Goal: Task Accomplishment & Management: Use online tool/utility

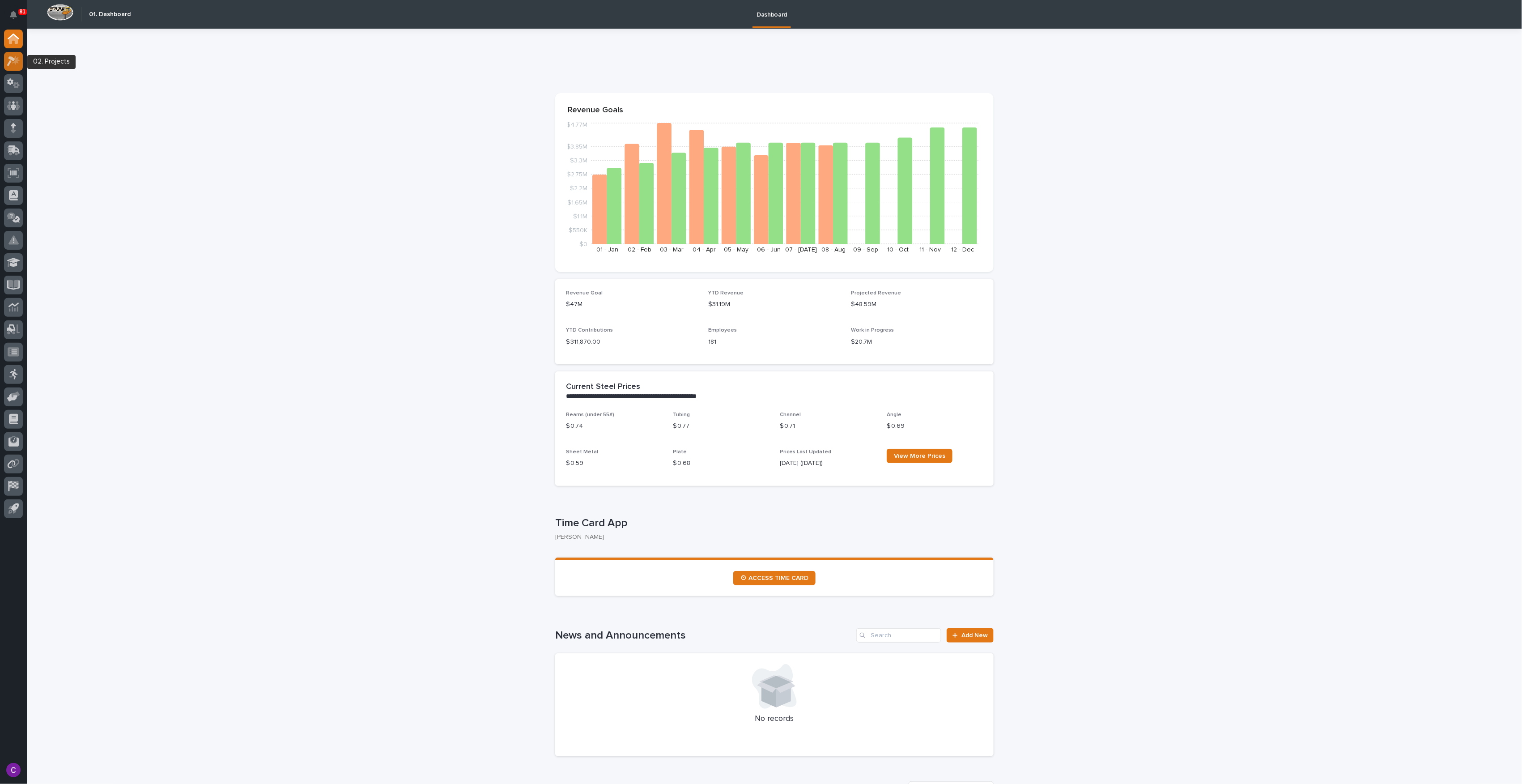
click at [17, 61] on icon at bounding box center [14, 61] width 13 height 10
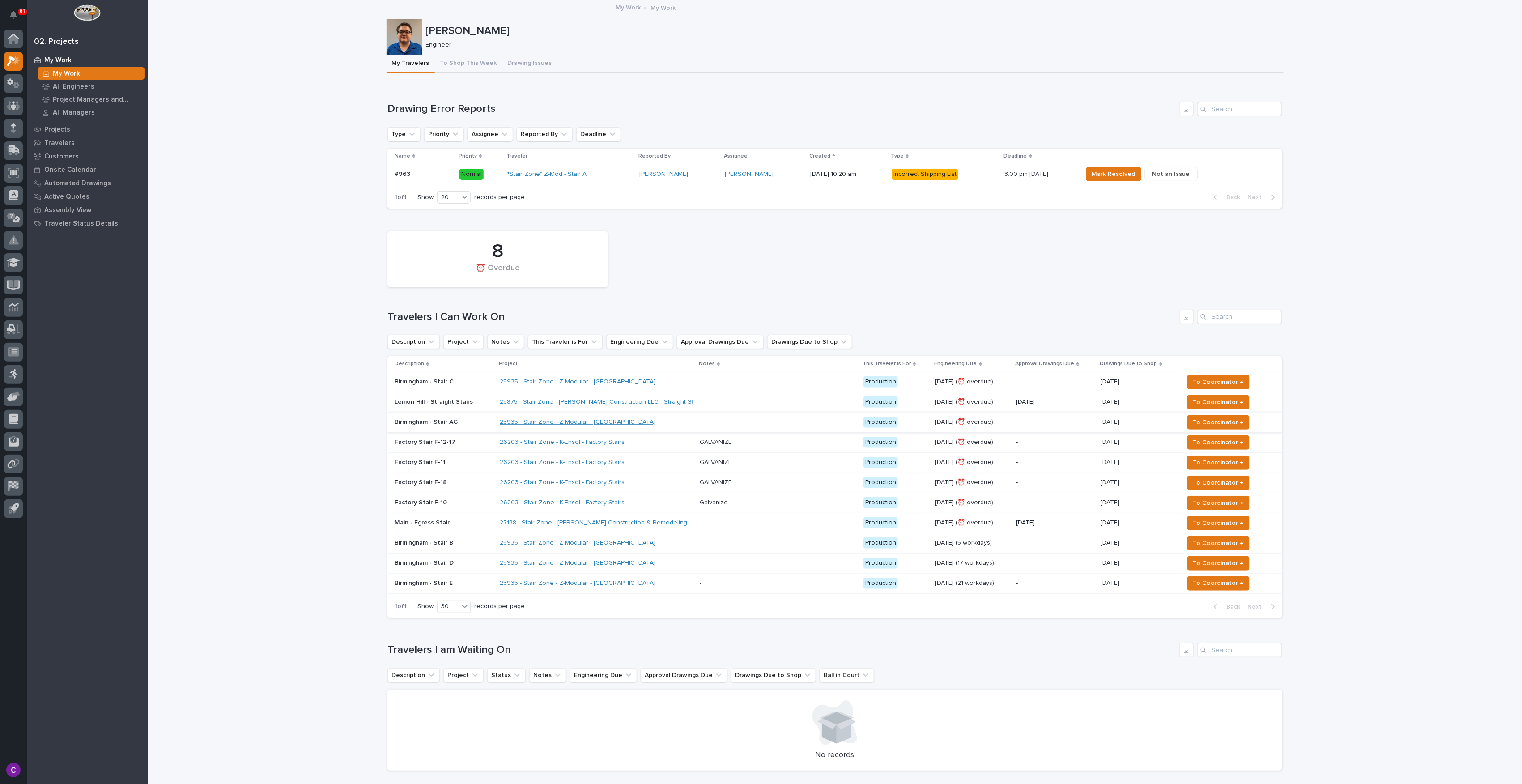
click at [548, 421] on link "25935 - Stair Zone - Z-Modular - [GEOGRAPHIC_DATA]" at bounding box center [578, 422] width 156 height 8
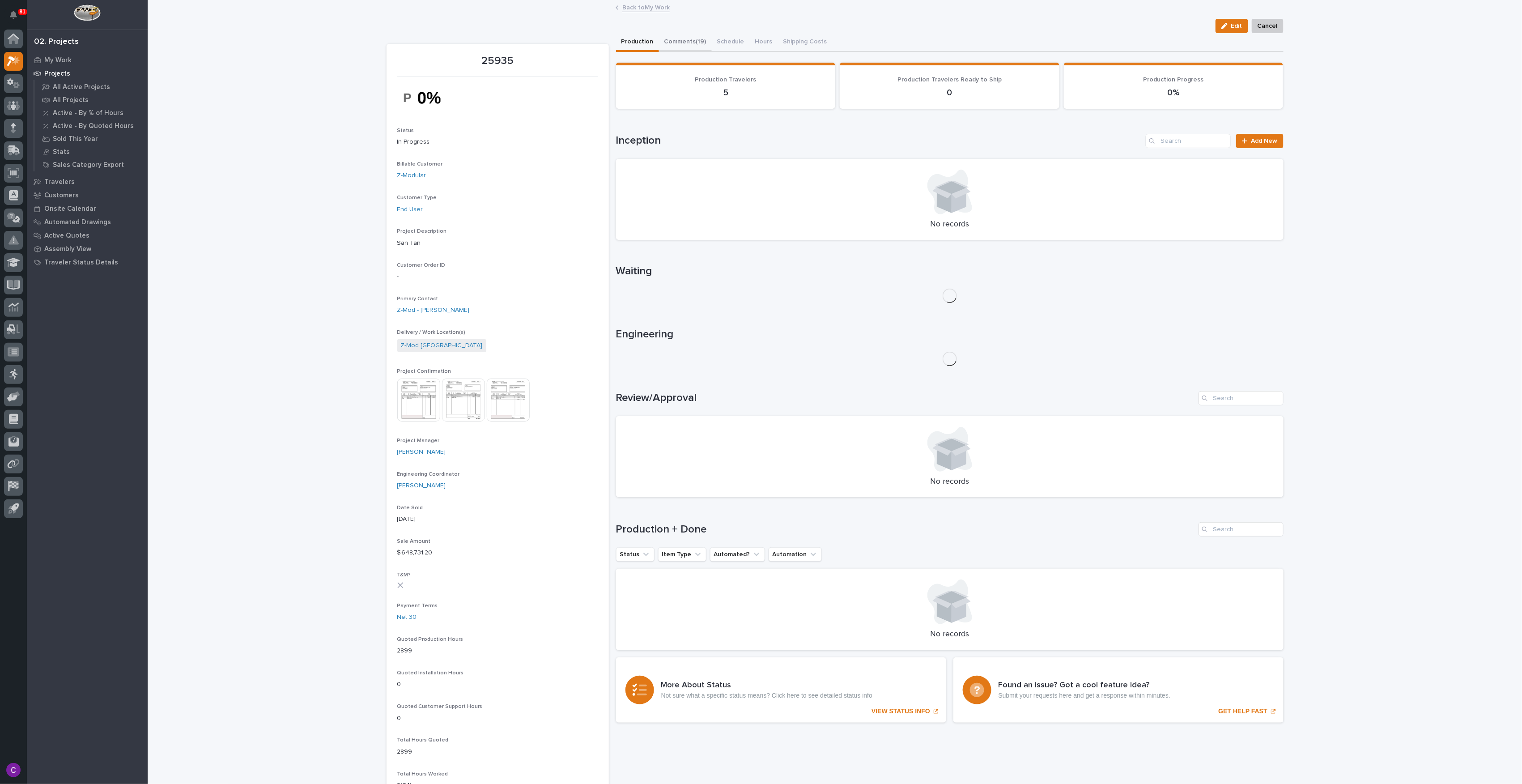
click at [694, 43] on button "Comments (19)" at bounding box center [685, 43] width 53 height 19
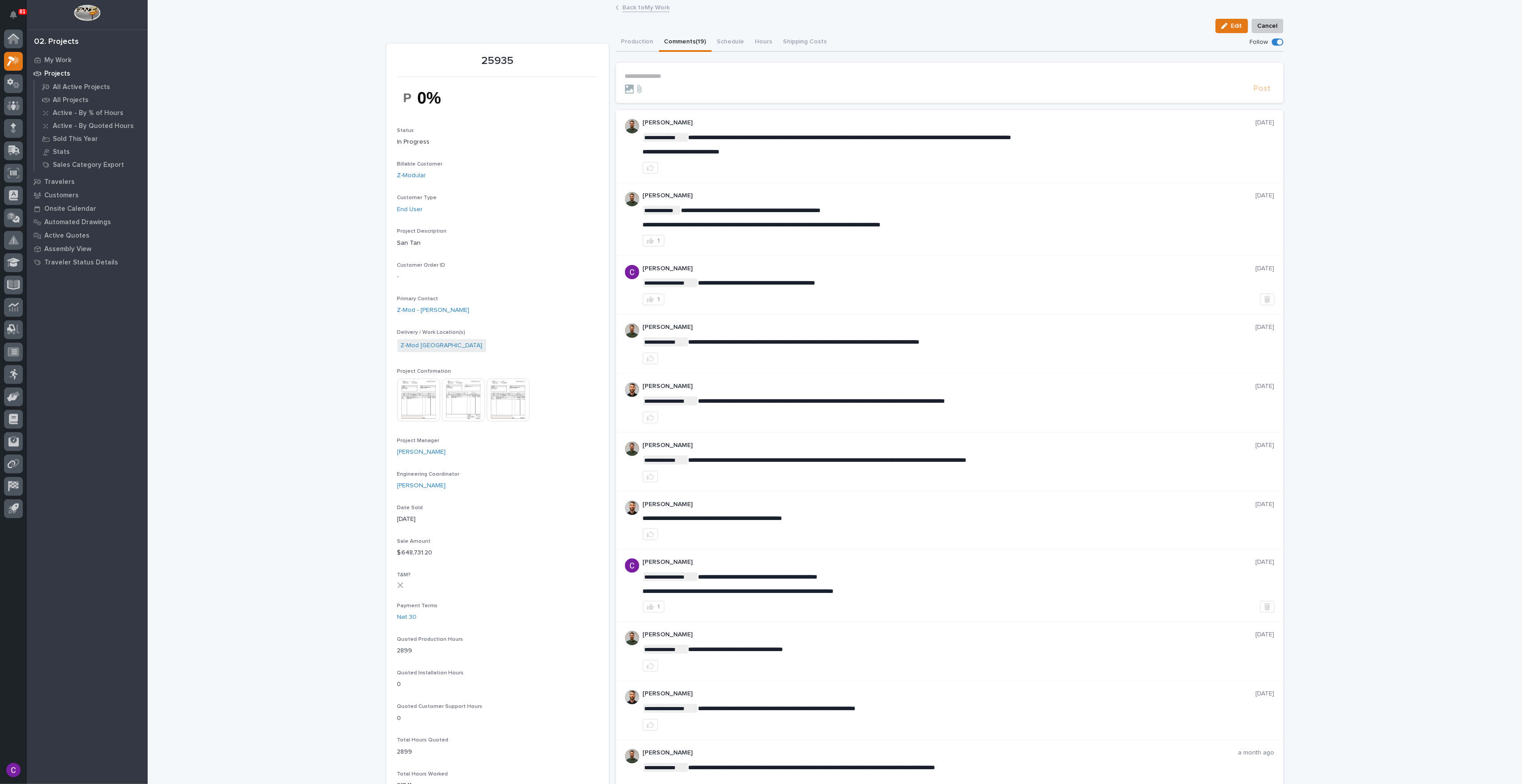
click at [686, 74] on p "**********" at bounding box center [949, 76] width 649 height 8
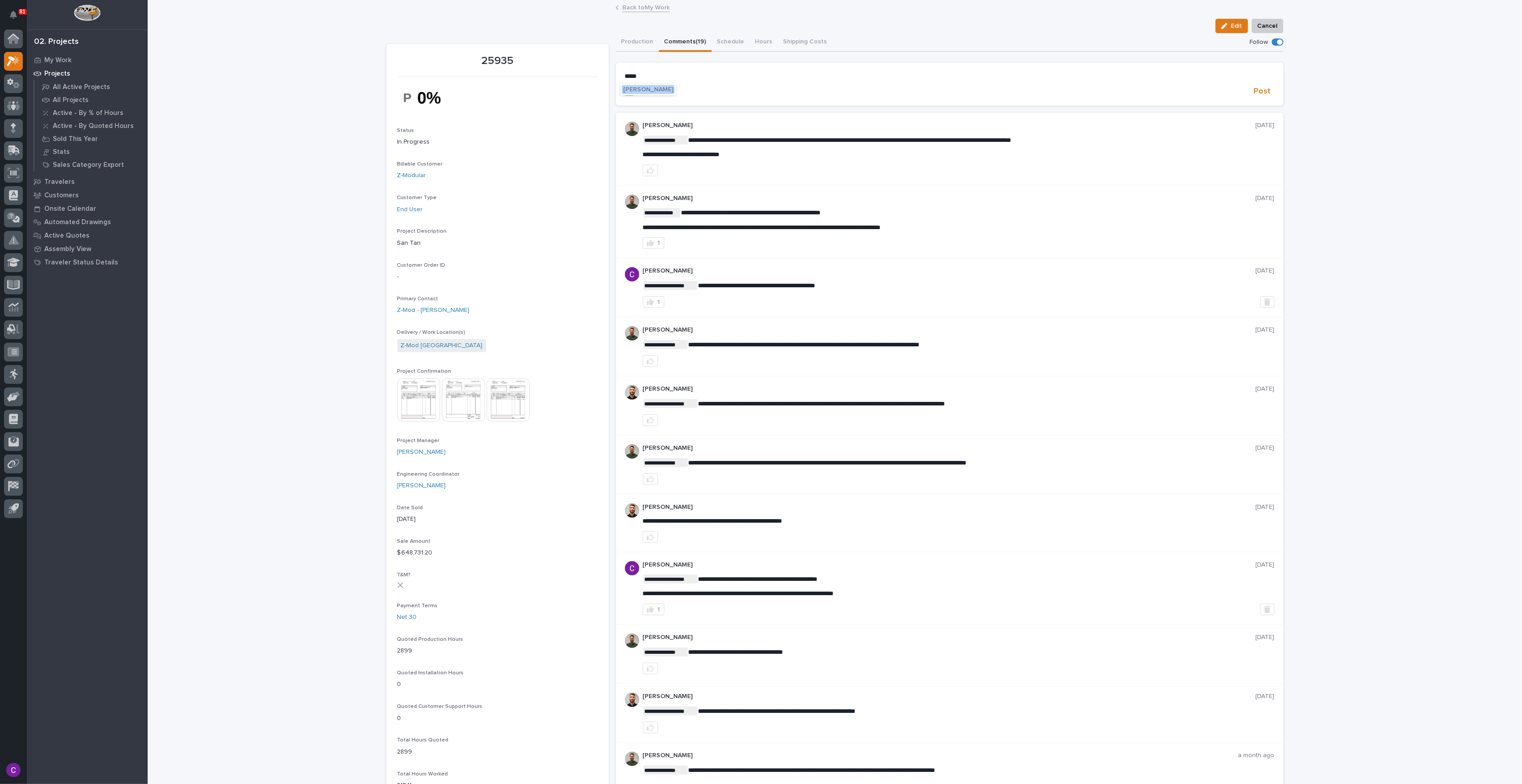
click at [668, 90] on span "[PERSON_NAME]" at bounding box center [648, 89] width 50 height 6
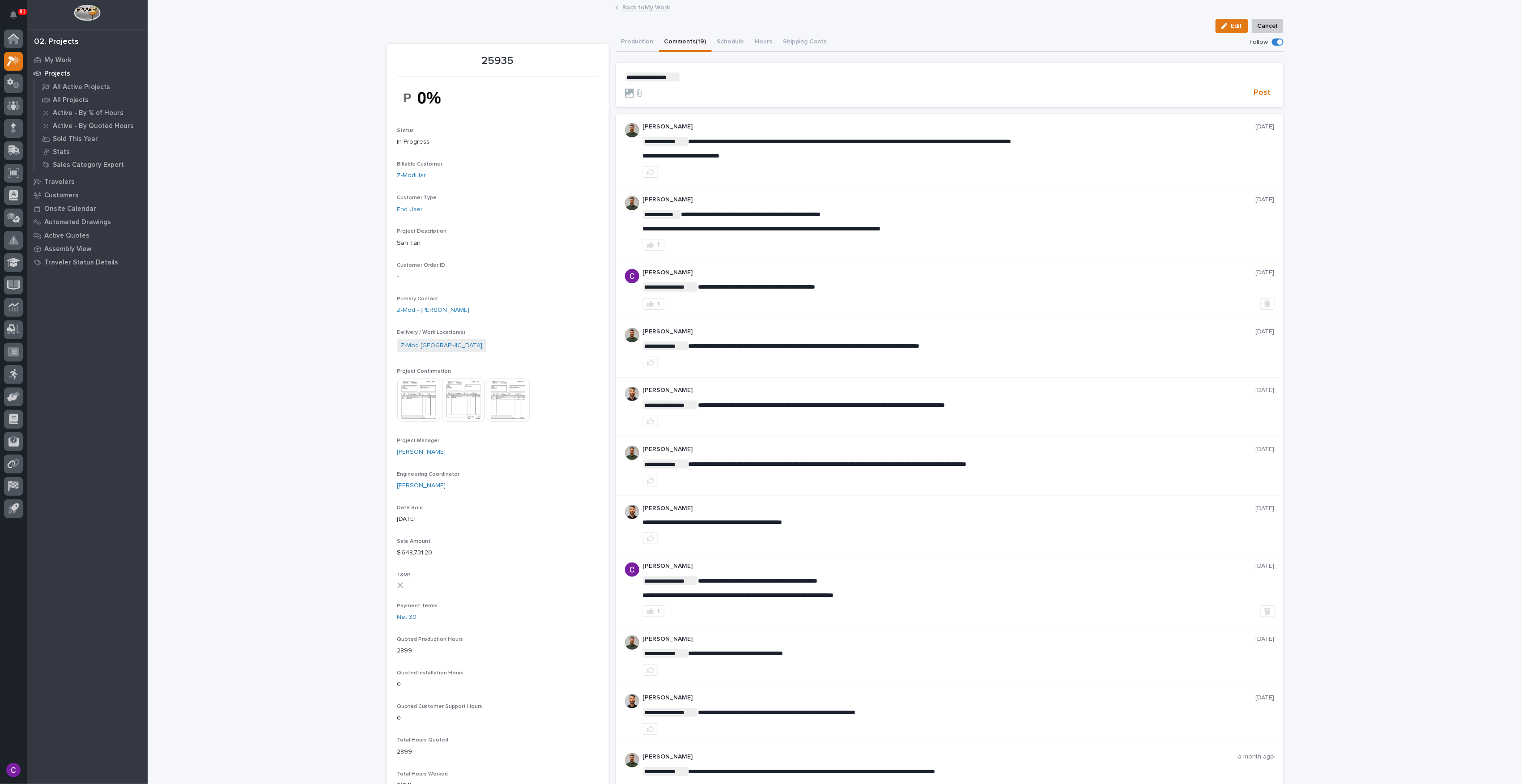
click at [724, 86] on form "**********" at bounding box center [949, 86] width 649 height 26
click at [729, 71] on section "**********" at bounding box center [950, 85] width 668 height 45
click at [729, 80] on p "**********" at bounding box center [949, 77] width 649 height 9
click at [1254, 95] on span "Post" at bounding box center [1262, 92] width 17 height 10
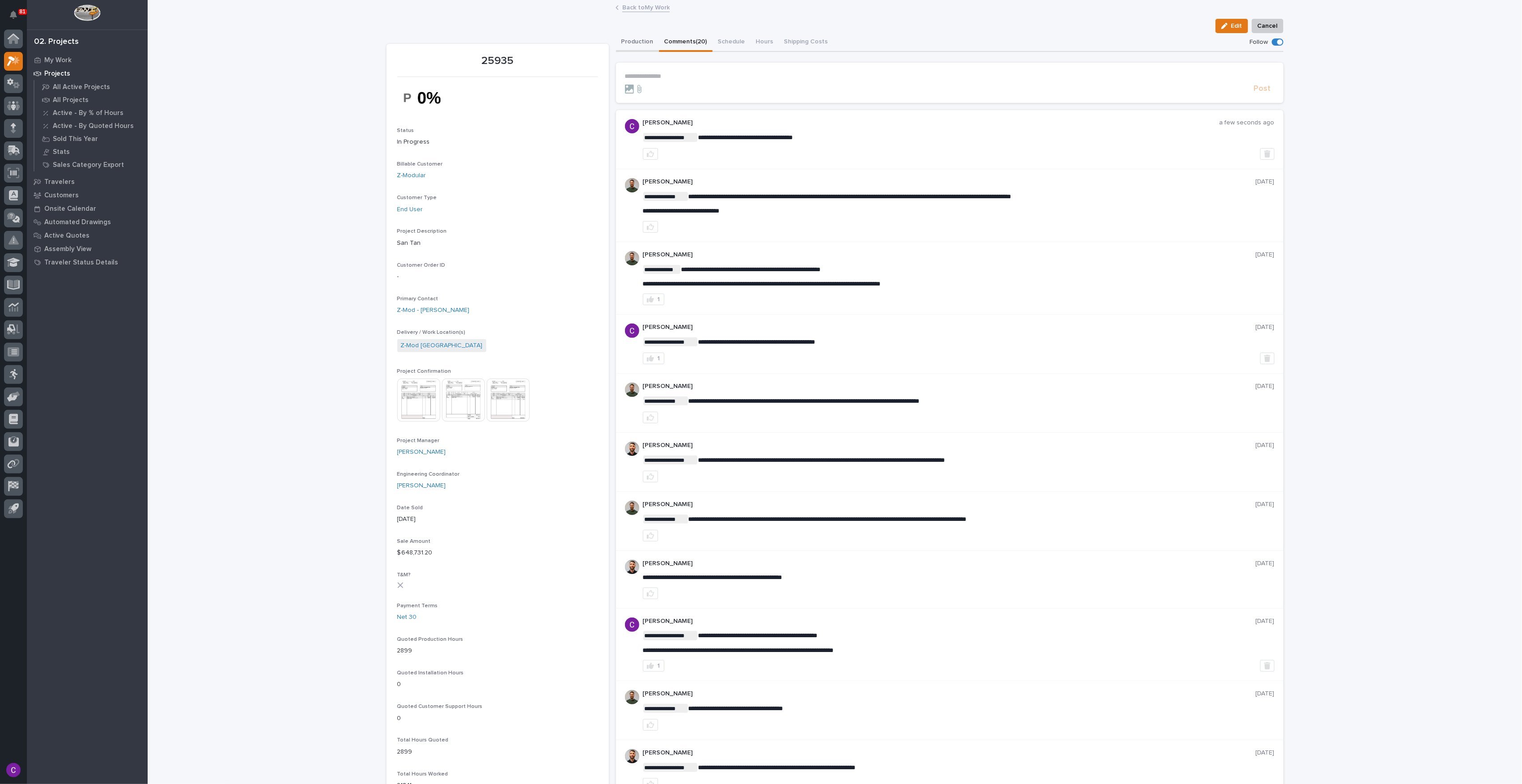
click at [639, 45] on button "Production" at bounding box center [638, 43] width 43 height 19
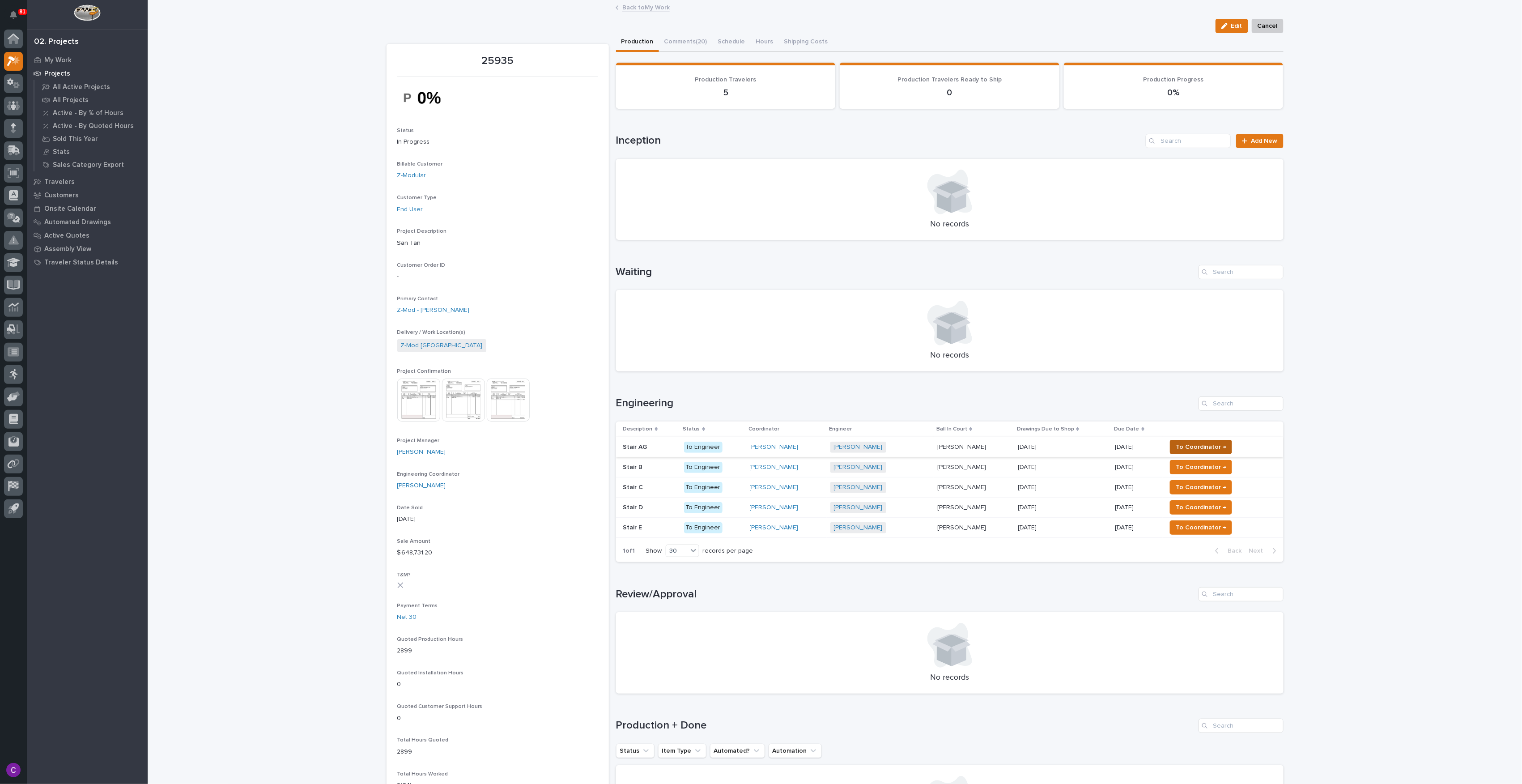
click at [1192, 449] on span "To Coordinator →" at bounding box center [1201, 447] width 51 height 11
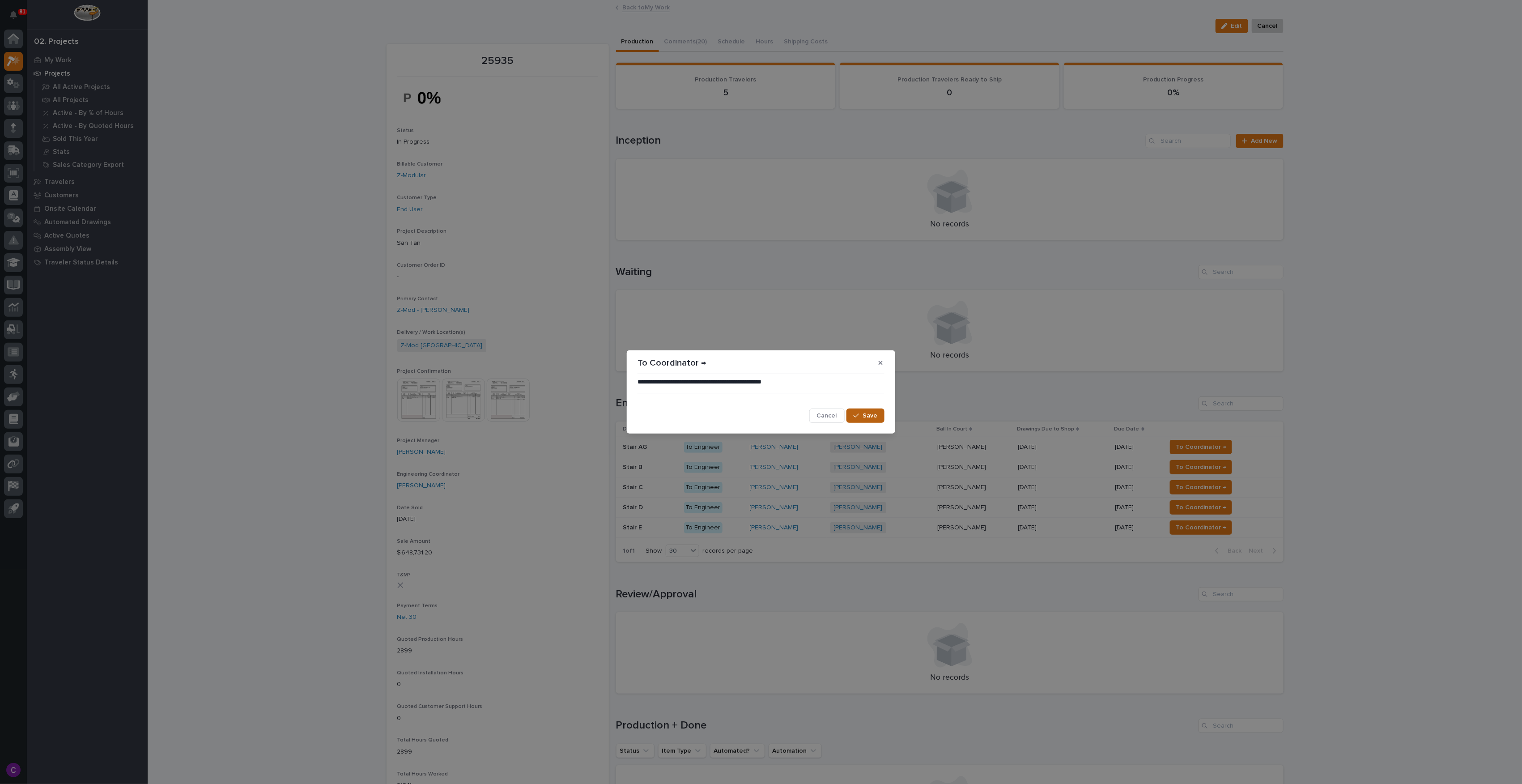
click at [867, 417] on span "Save" at bounding box center [870, 416] width 15 height 8
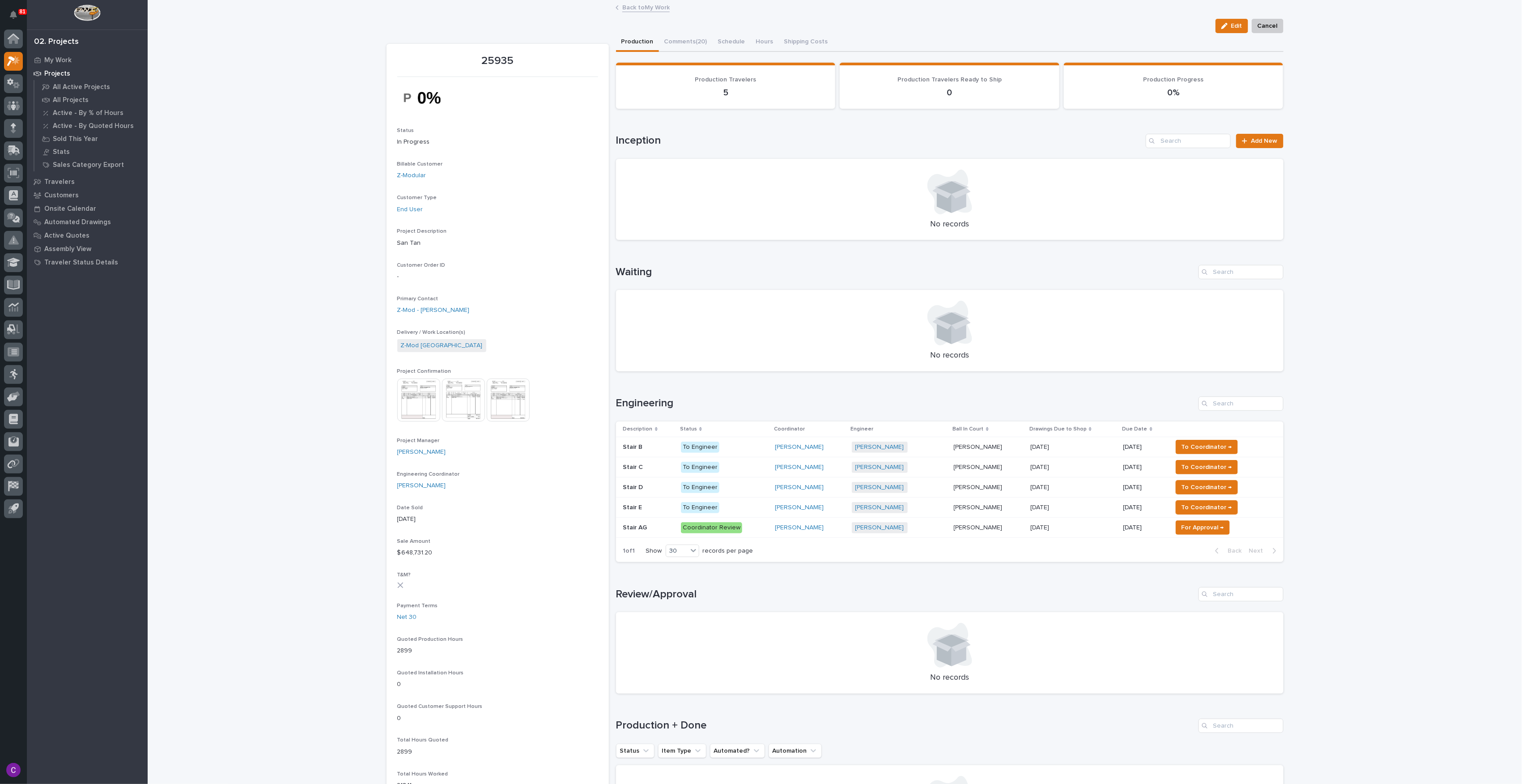
click at [1196, 467] on span "To Coordinator →" at bounding box center [1207, 467] width 51 height 11
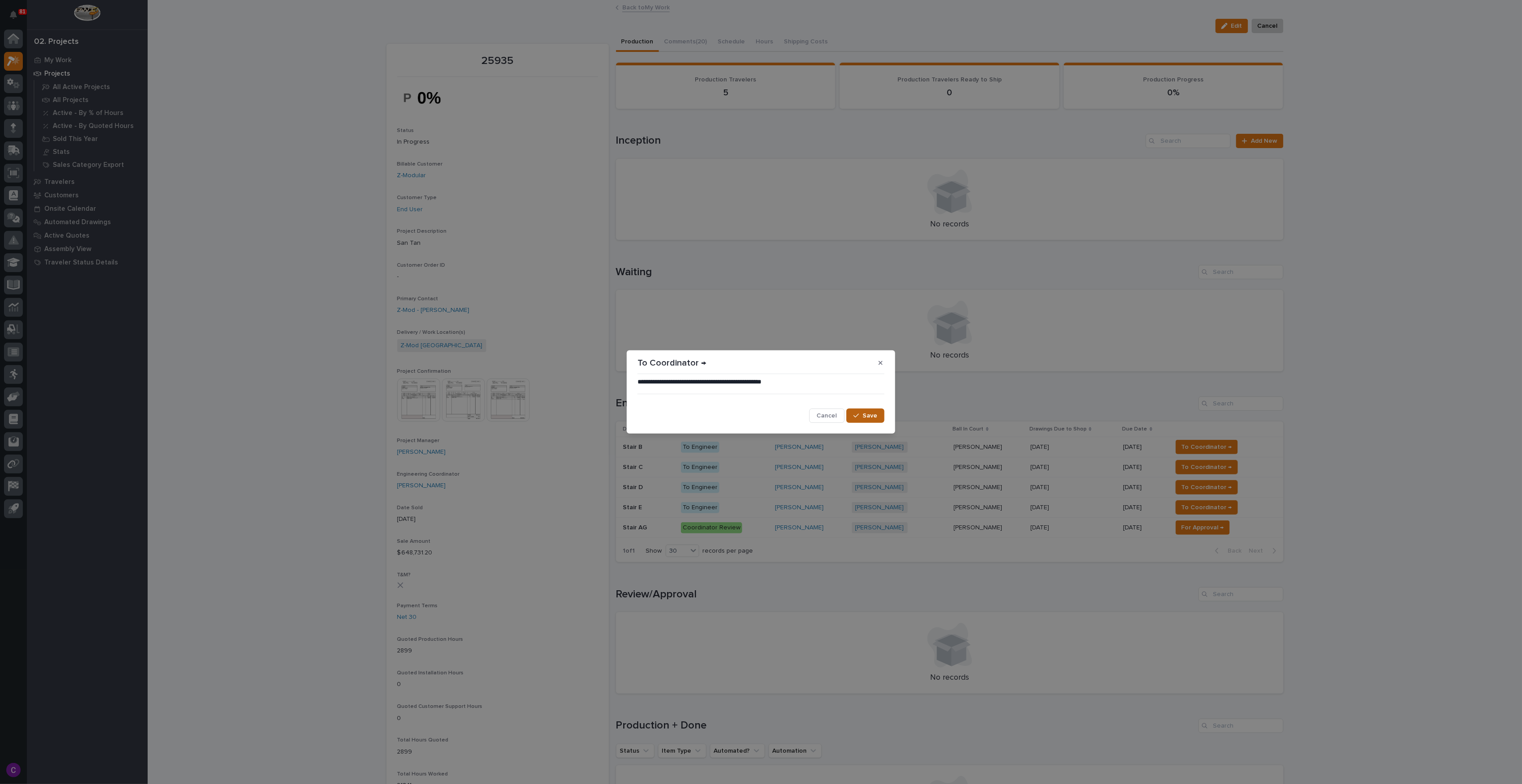
click at [869, 416] on span "Save" at bounding box center [870, 416] width 15 height 8
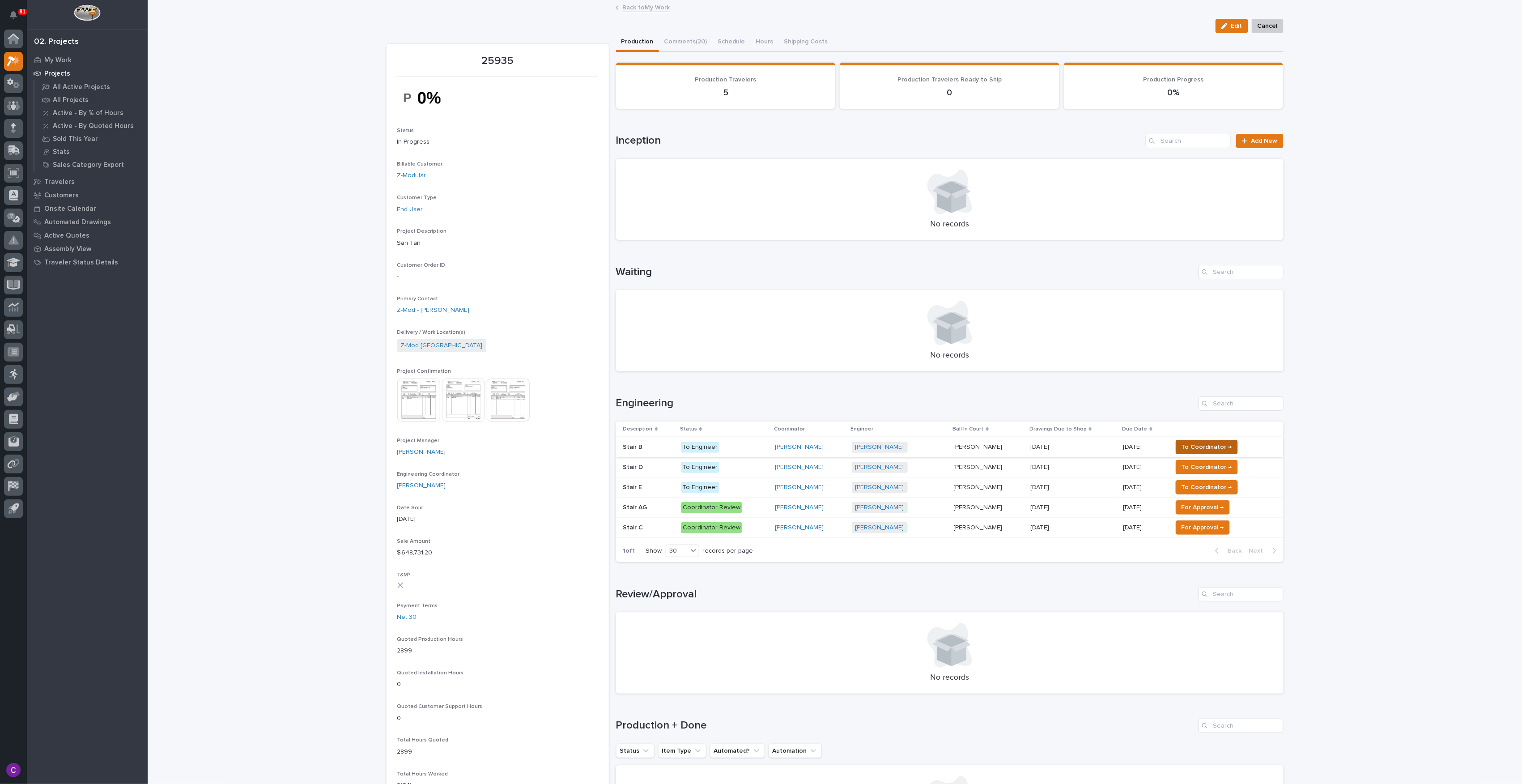
click at [1211, 446] on span "To Coordinator →" at bounding box center [1207, 447] width 51 height 11
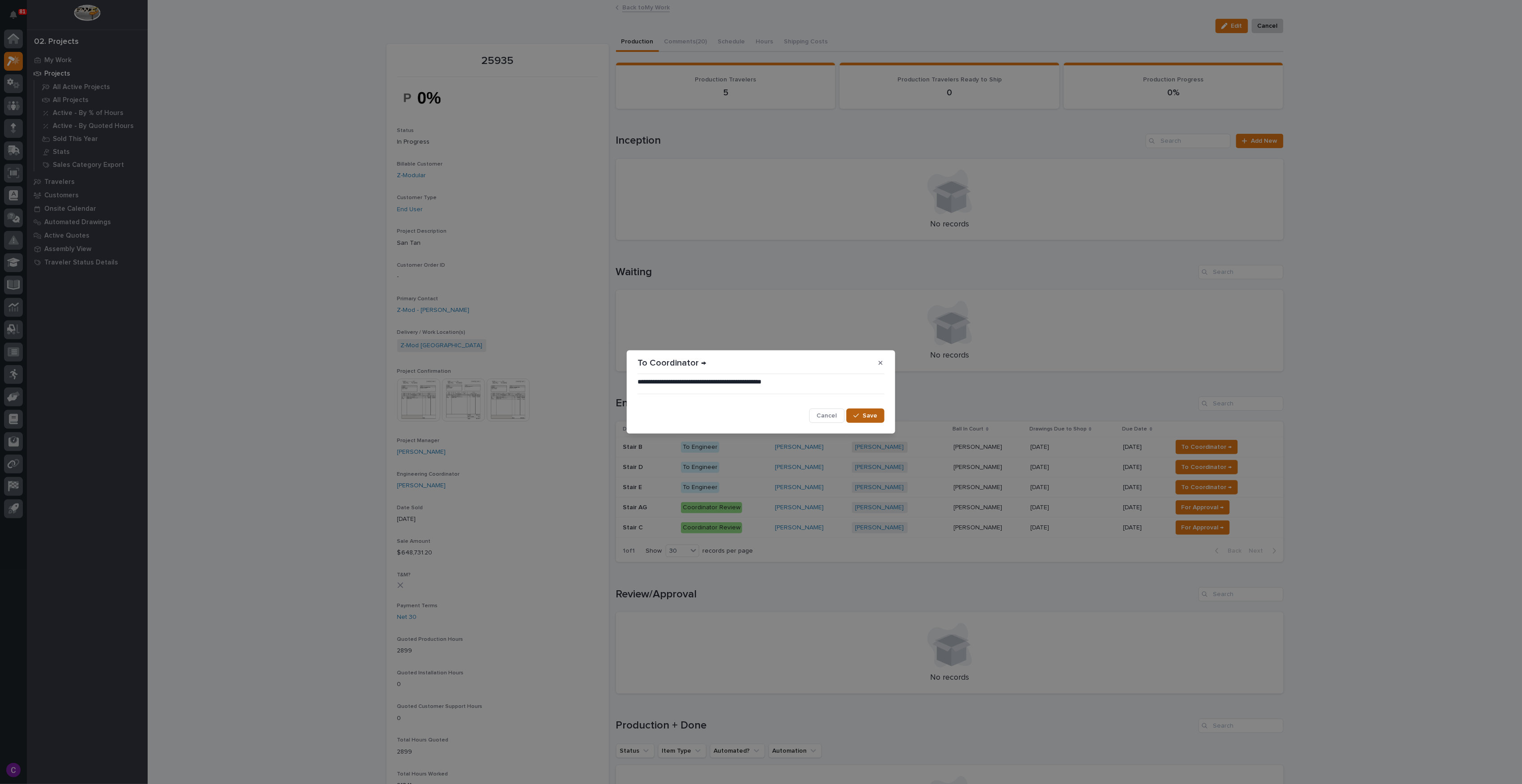
click at [867, 408] on button "Save" at bounding box center [866, 415] width 38 height 14
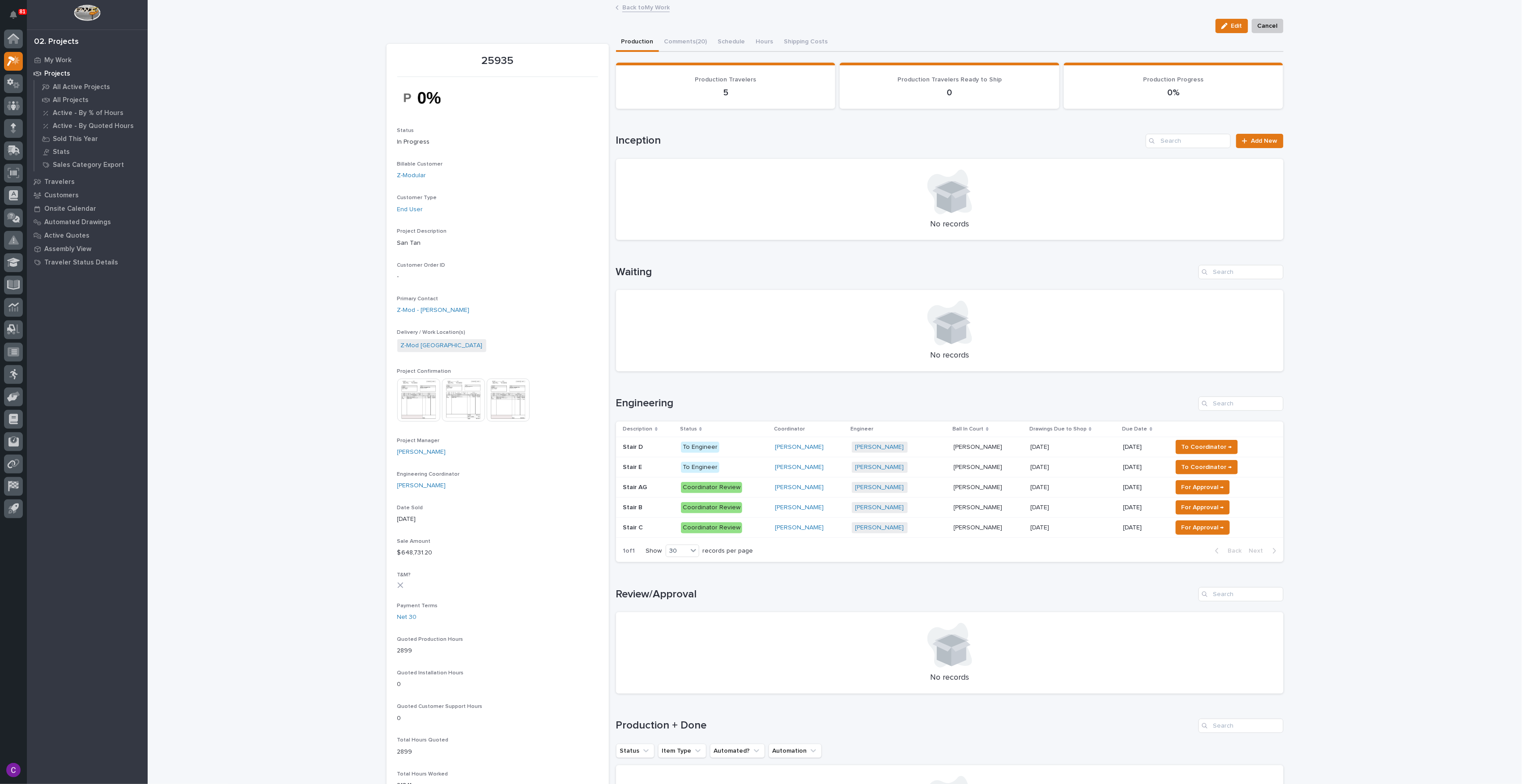
click at [1215, 448] on span "To Coordinator →" at bounding box center [1207, 447] width 51 height 11
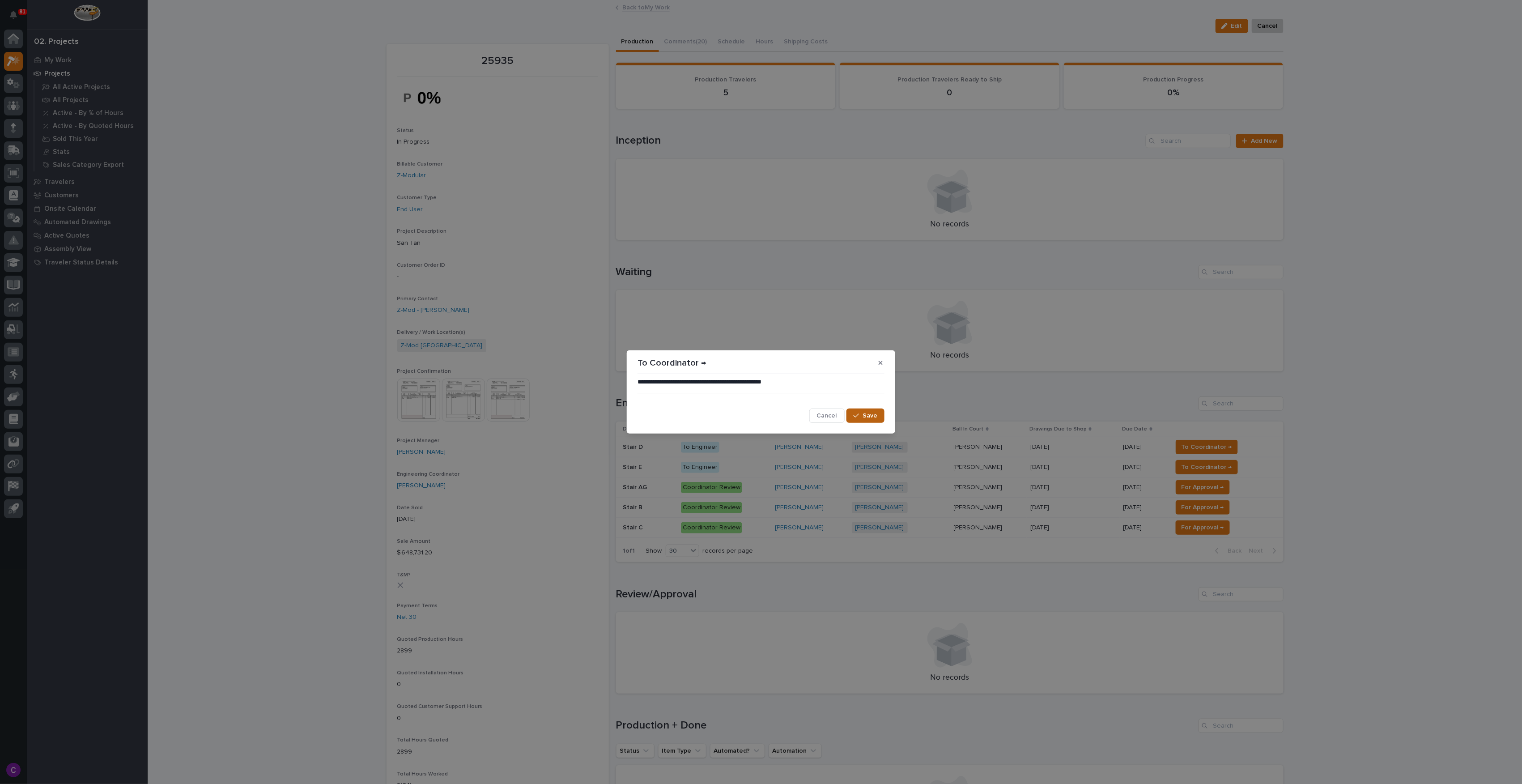
click at [876, 414] on span "Save" at bounding box center [870, 416] width 15 height 8
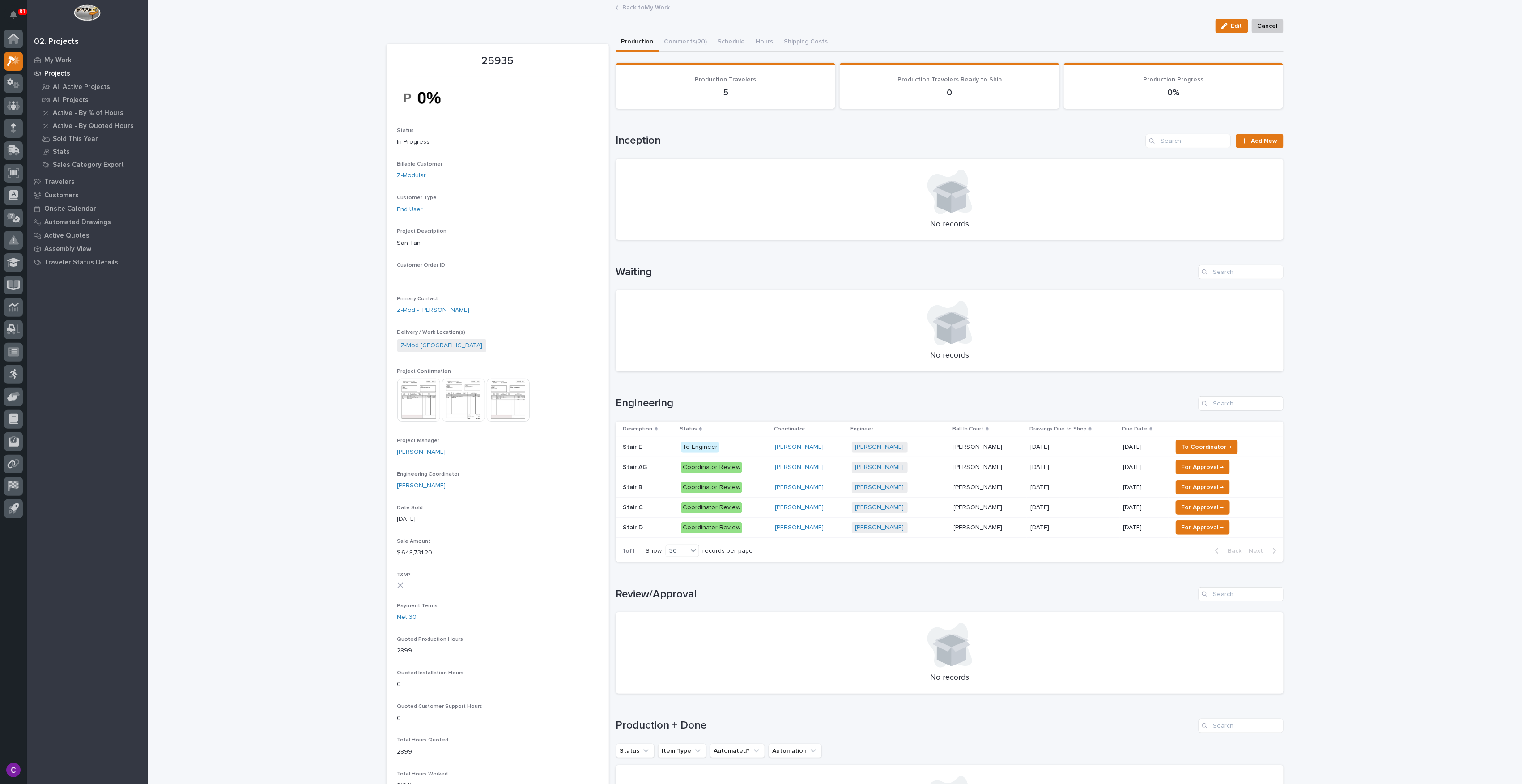
click at [1214, 447] on span "To Coordinator →" at bounding box center [1207, 447] width 51 height 11
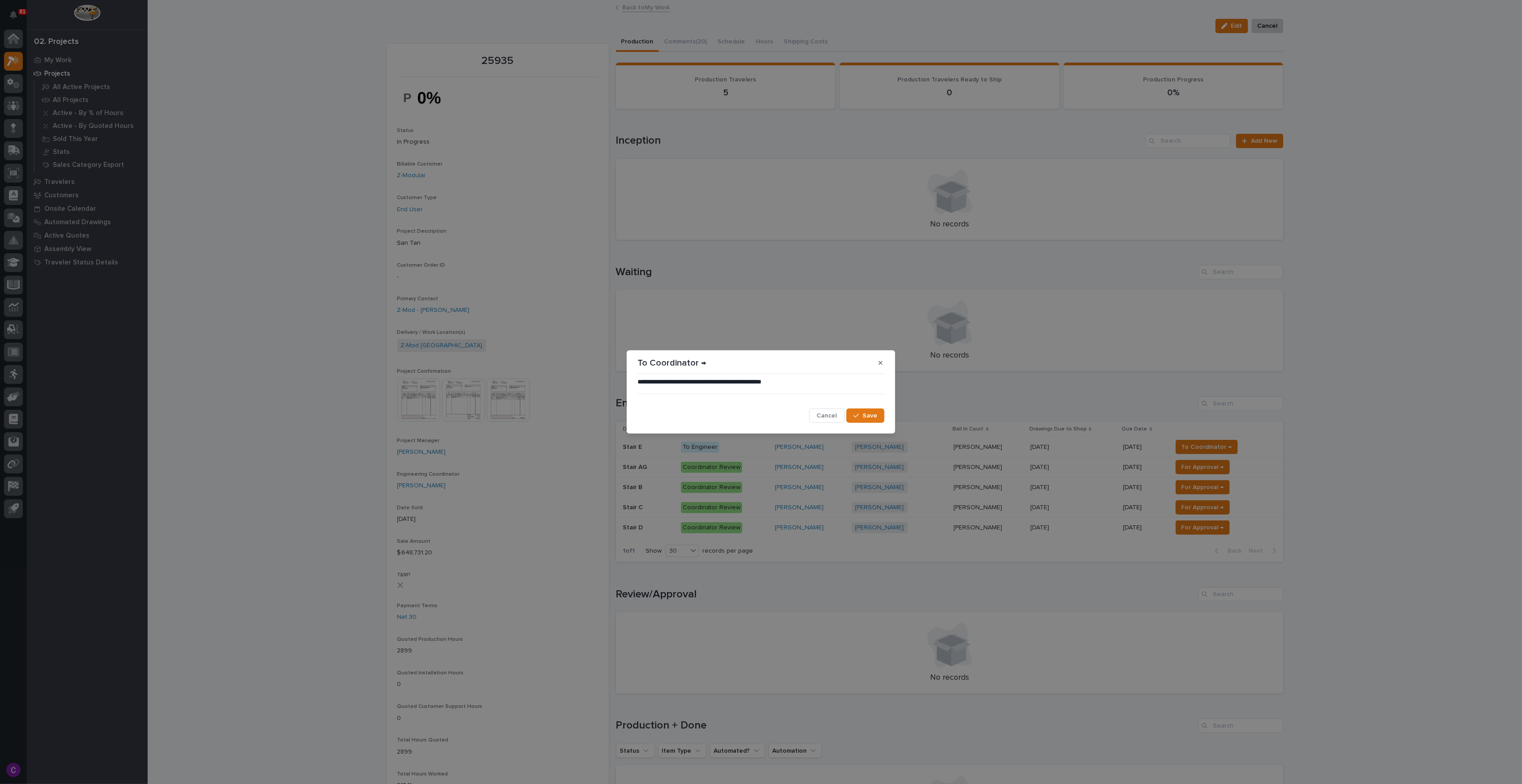
click at [865, 419] on span "Save" at bounding box center [870, 416] width 15 height 8
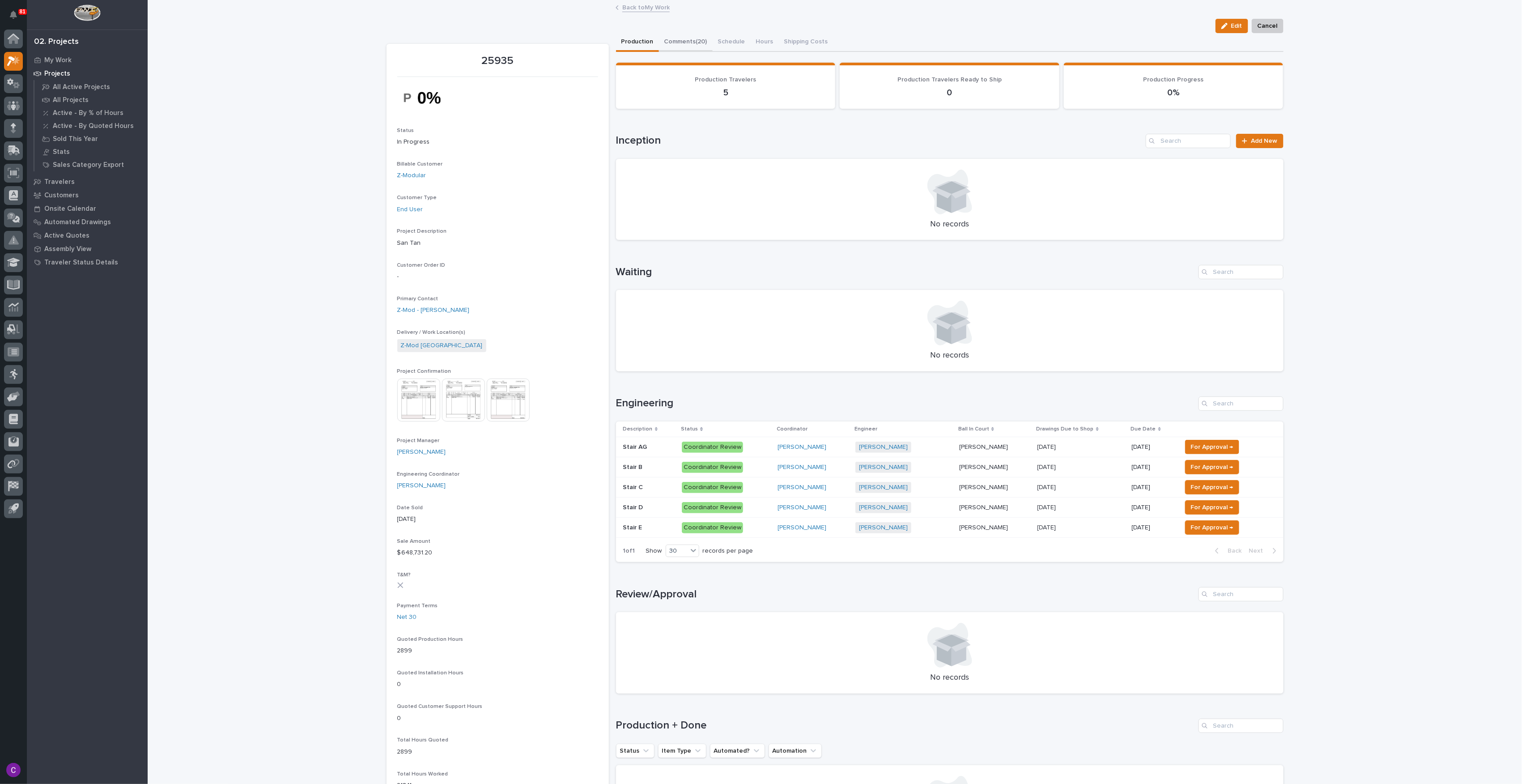
drag, startPoint x: 682, startPoint y: 45, endPoint x: 655, endPoint y: 50, distance: 27.5
click at [682, 45] on button "Comments (20)" at bounding box center [685, 43] width 54 height 19
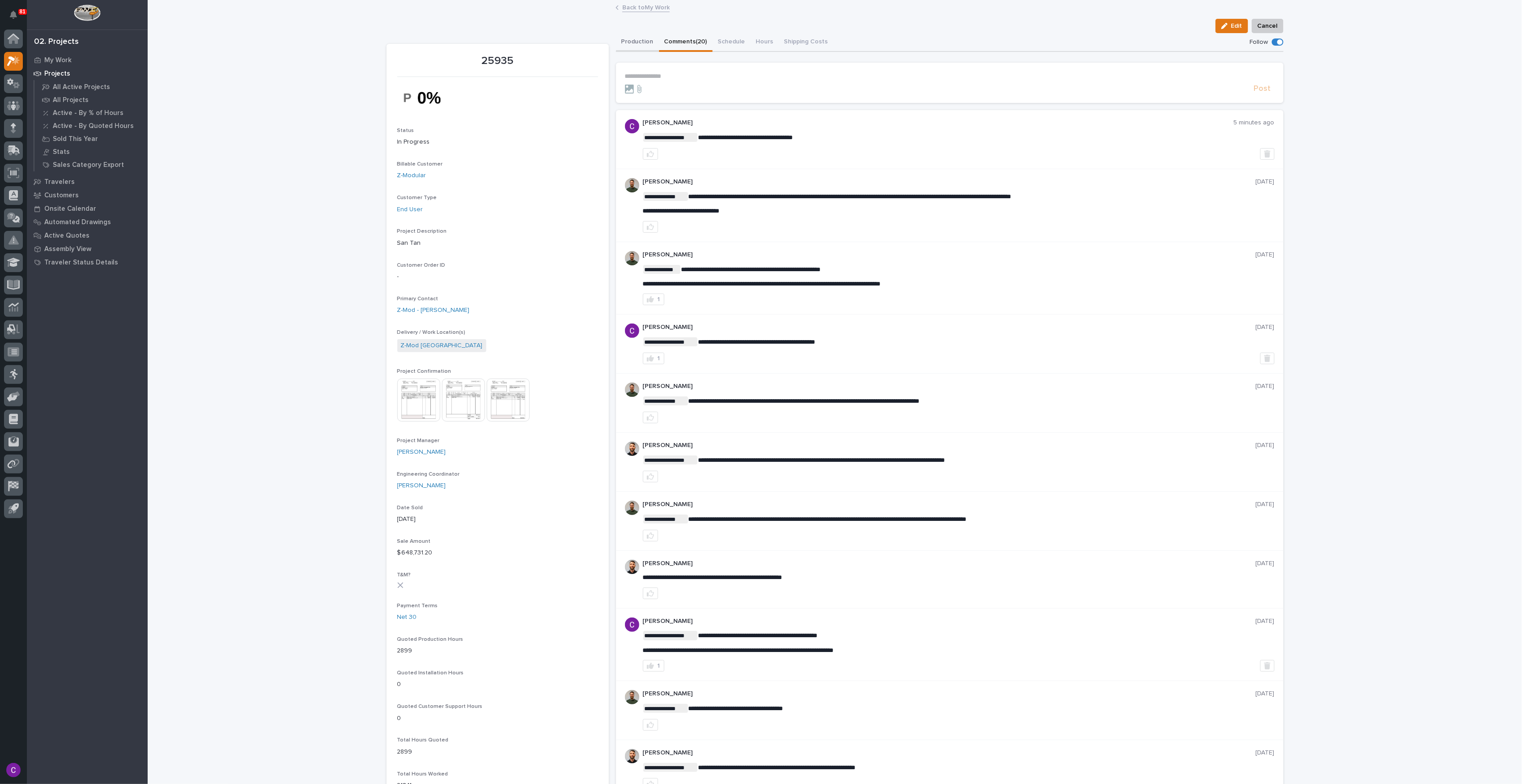
click at [636, 45] on button "Production" at bounding box center [638, 43] width 43 height 19
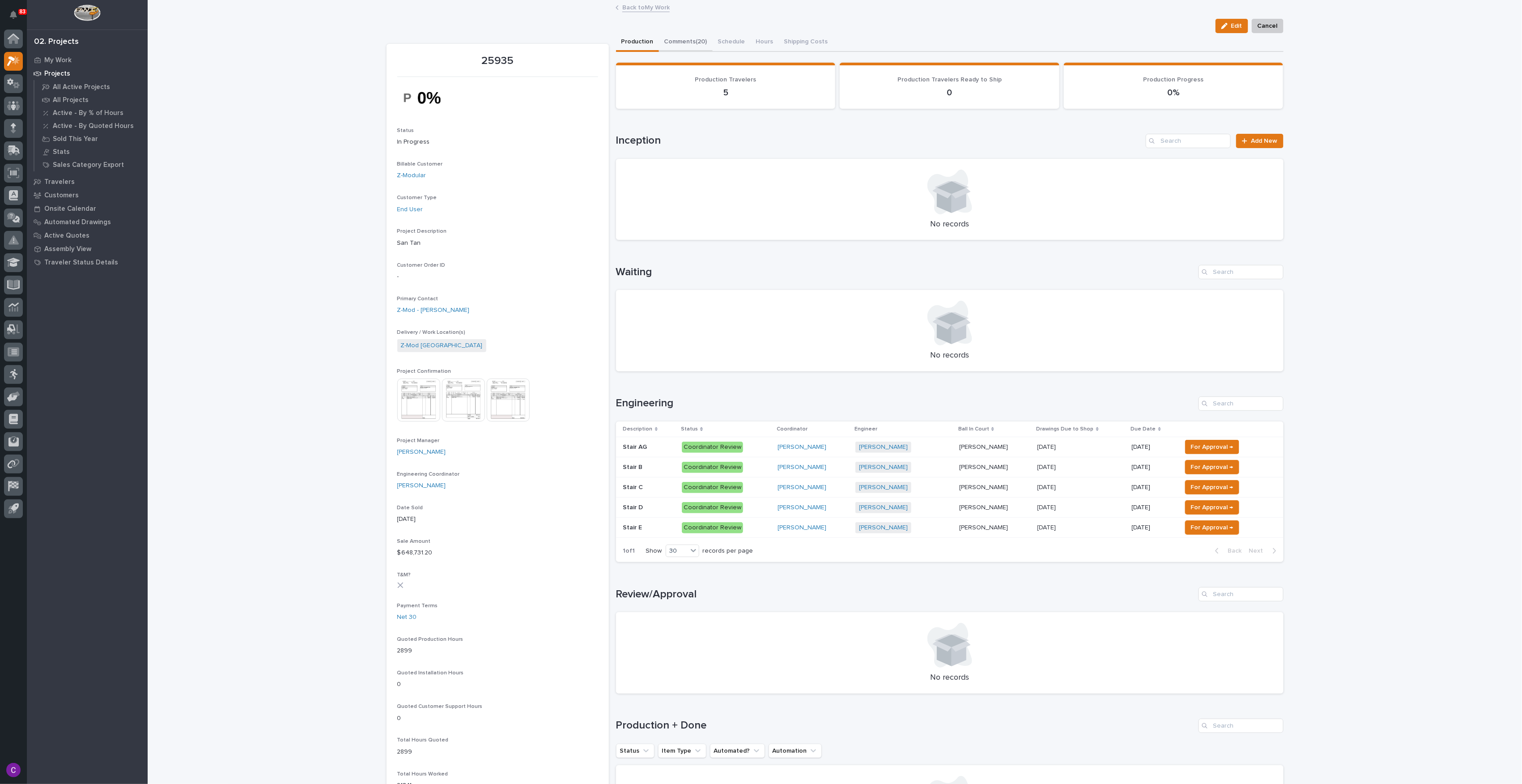
click at [661, 36] on button "Comments (20)" at bounding box center [685, 43] width 54 height 19
